Goal: Information Seeking & Learning: Learn about a topic

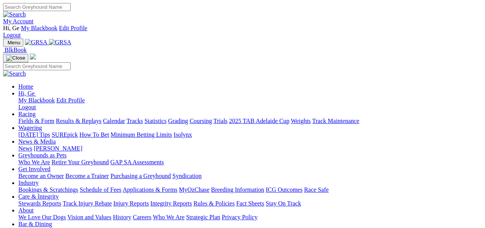
click at [71, 39] on img at bounding box center [60, 42] width 23 height 7
click at [167, 118] on link "Statistics" at bounding box center [156, 121] width 22 height 6
